Goal: Communication & Community: Ask a question

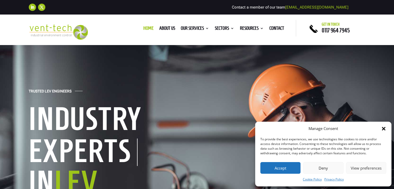
click at [281, 165] on button "Accept" at bounding box center [281, 168] width 40 height 12
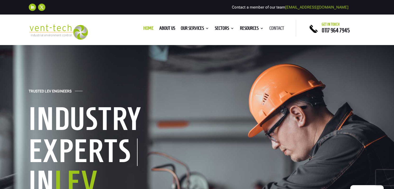
click at [277, 27] on link "Contact" at bounding box center [277, 29] width 15 height 6
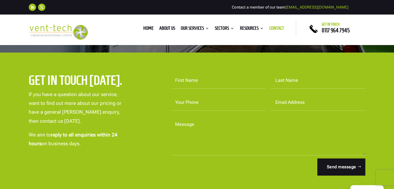
scroll to position [156, 0]
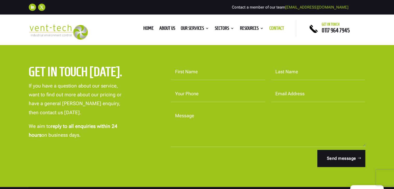
drag, startPoint x: 196, startPoint y: 69, endPoint x: 210, endPoint y: 79, distance: 16.8
click at [196, 70] on input "First Name" at bounding box center [218, 72] width 94 height 16
type input "[PERSON_NAME]"
type input "2892291002"
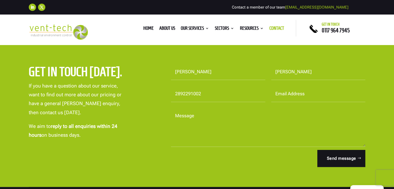
type input "david.smith@eventuelldatalabs.com"
click at [223, 138] on textarea "Message" at bounding box center [268, 127] width 195 height 39
paste textarea "Hello, I’m reaching out to see if you’d be interested in accessing our latest R…"
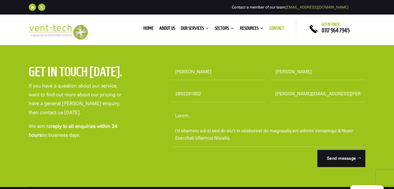
scroll to position [173, 0]
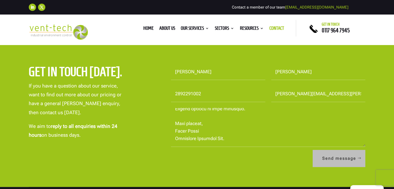
type textarea "Hello, I’m reaching out to see if you’d be interested in accessing our latest R…"
click at [342, 159] on button "Send message" at bounding box center [339, 158] width 53 height 17
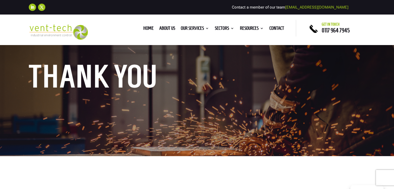
scroll to position [52, 0]
